Goal: Navigation & Orientation: Find specific page/section

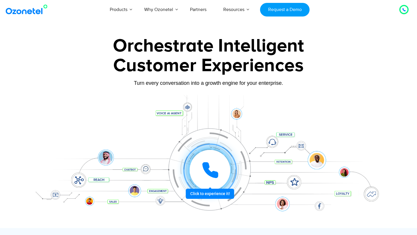
click at [343, 86] on div "Turn every conversation into a growth engine for your enterprise." at bounding box center [209, 87] width 362 height 3
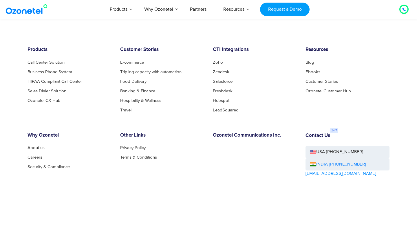
scroll to position [3171, 0]
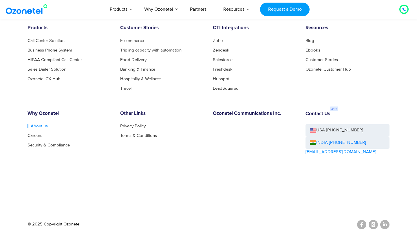
click at [40, 125] on link "About us" at bounding box center [38, 126] width 20 height 4
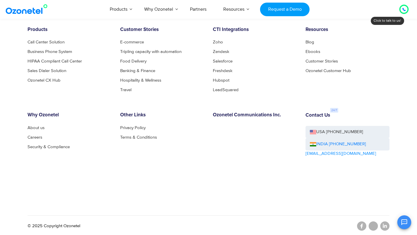
scroll to position [627, 0]
